Goal: Task Accomplishment & Management: Manage account settings

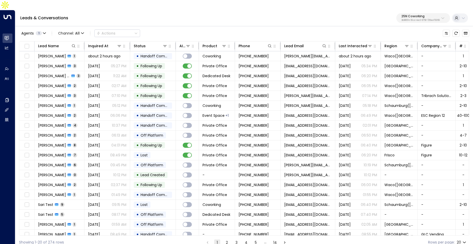
click at [412, 15] on p "25N Coworking" at bounding box center [420, 16] width 38 height 3
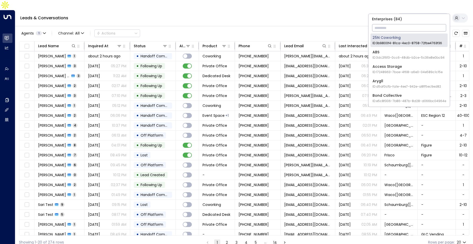
click at [393, 27] on input "text" at bounding box center [409, 27] width 74 height 9
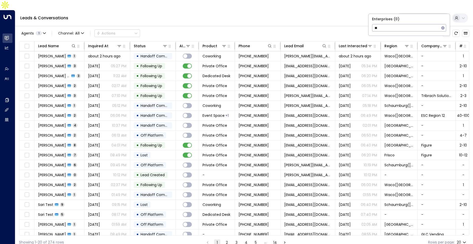
type input "*"
type input "****"
click at [385, 53] on div "Uniti Demos ID: 4c025b01-9fa0-46ff-ab3a-a620b886896e" at bounding box center [407, 54] width 71 height 10
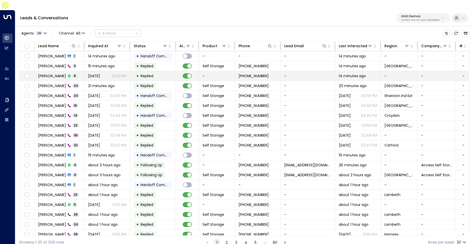
drag, startPoint x: 102, startPoint y: 61, endPoint x: 101, endPoint y: 69, distance: 8.5
click at [101, 71] on td "[DATE] 02:41 PM" at bounding box center [107, 76] width 46 height 10
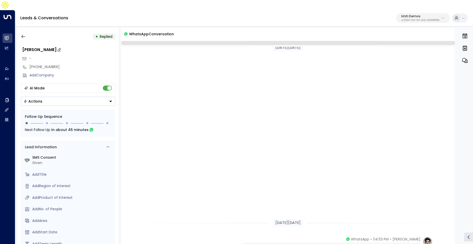
scroll to position [195, 0]
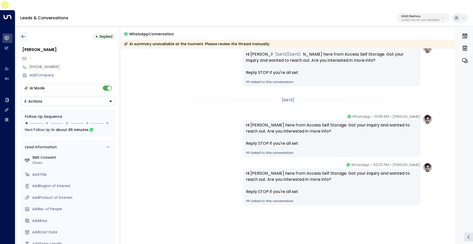
click at [23, 34] on icon "button" at bounding box center [23, 36] width 5 height 5
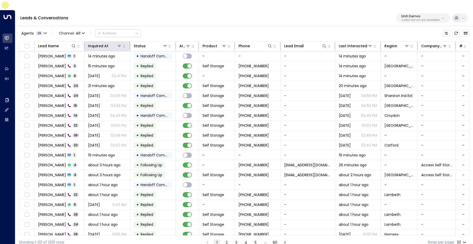
click at [99, 41] on th "Inquired At" at bounding box center [107, 46] width 46 height 10
click at [99, 43] on div "Inquired At" at bounding box center [98, 46] width 20 height 6
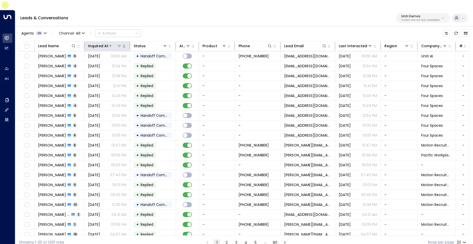
click at [99, 43] on div "Inquired At" at bounding box center [98, 46] width 20 height 6
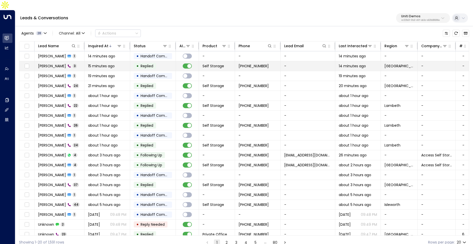
click at [101, 61] on td "15 minutes ago" at bounding box center [107, 66] width 46 height 10
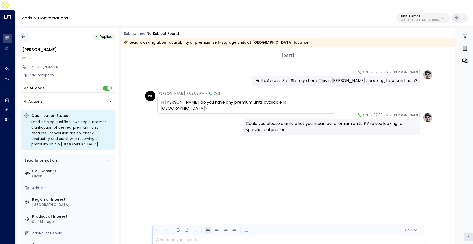
click at [23, 34] on icon "button" at bounding box center [23, 36] width 5 height 5
